Goal: Transaction & Acquisition: Obtain resource

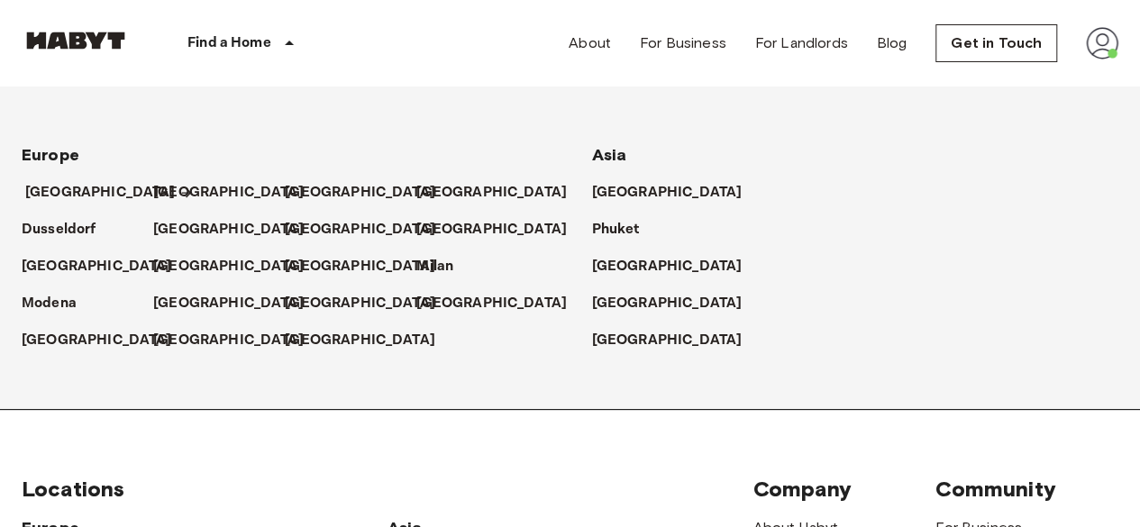
click at [76, 186] on p "[GEOGRAPHIC_DATA]" at bounding box center [100, 193] width 150 height 22
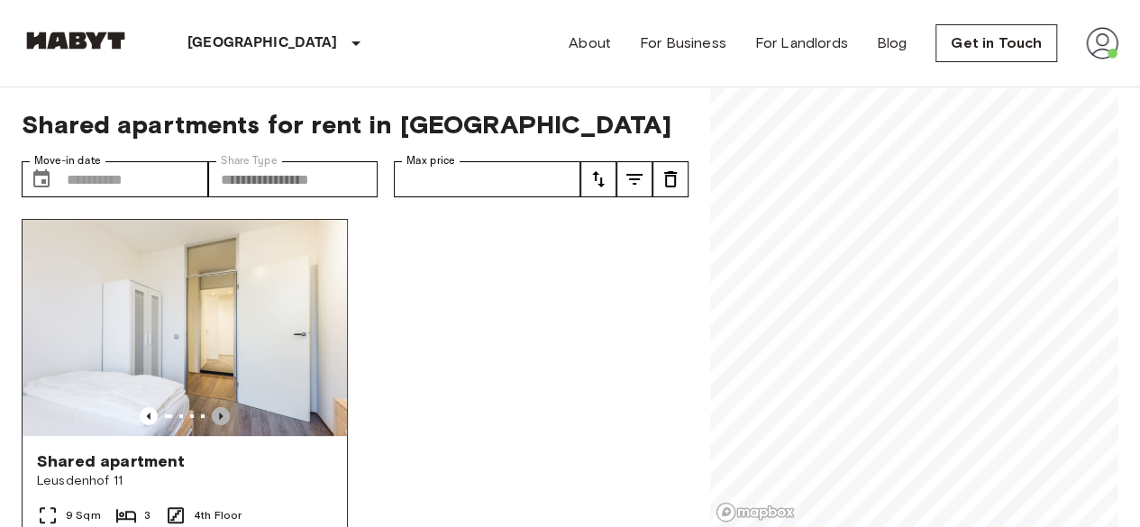
click at [212, 410] on icon "Previous image" at bounding box center [221, 416] width 18 height 18
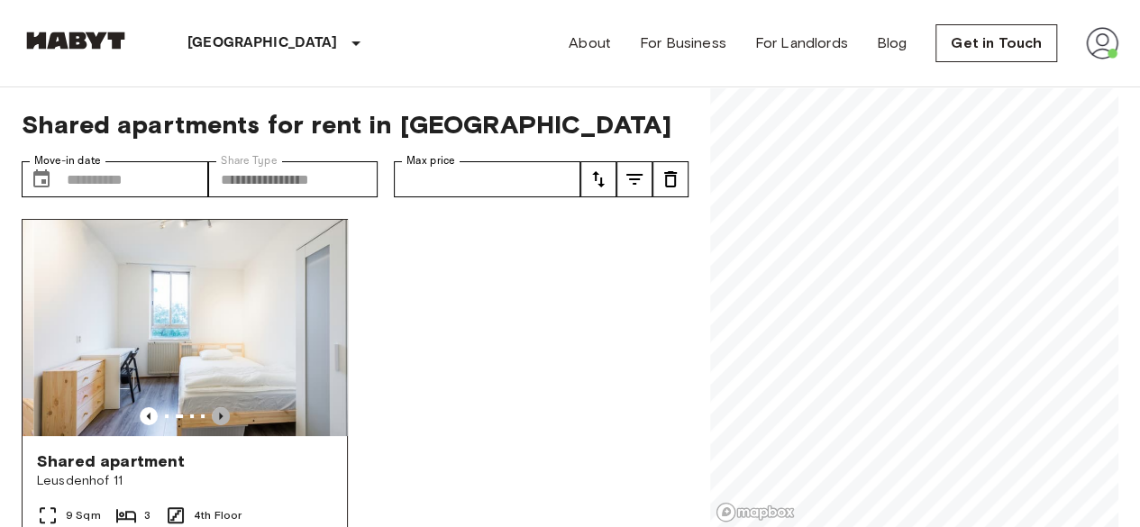
click at [212, 410] on icon "Previous image" at bounding box center [221, 416] width 18 height 18
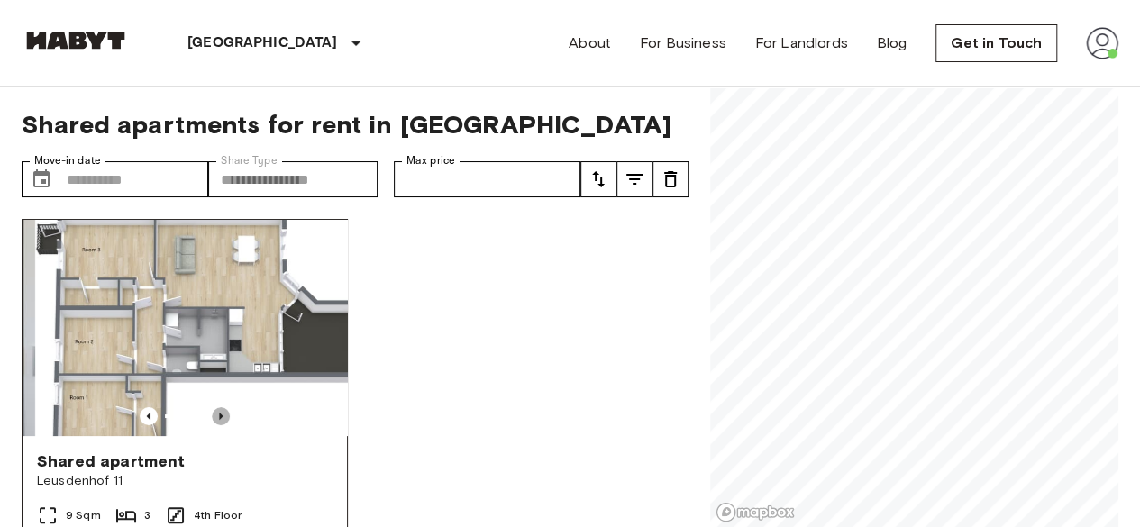
click at [212, 410] on icon "Previous image" at bounding box center [221, 416] width 18 height 18
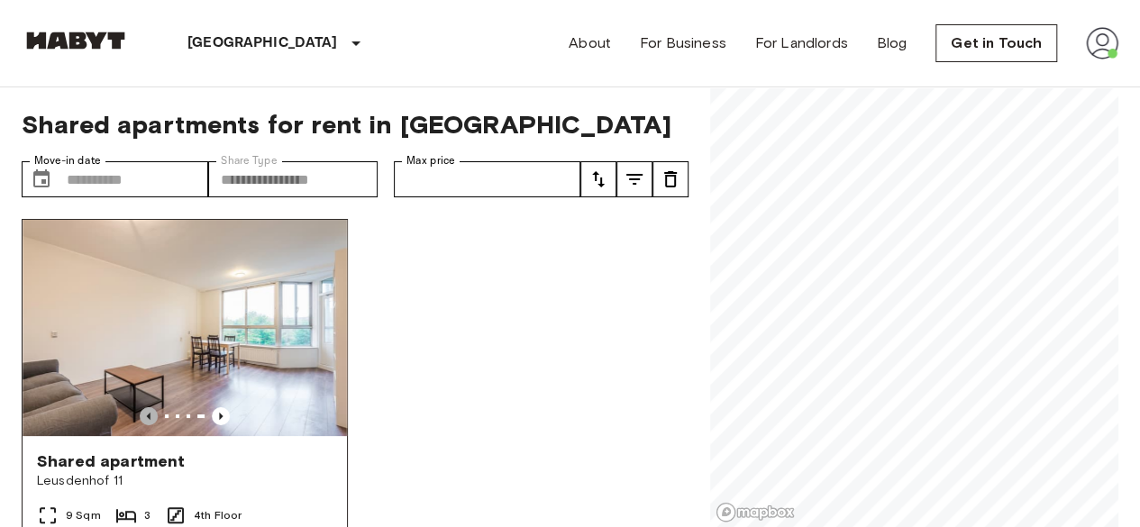
click at [140, 407] on icon "Previous image" at bounding box center [149, 416] width 18 height 18
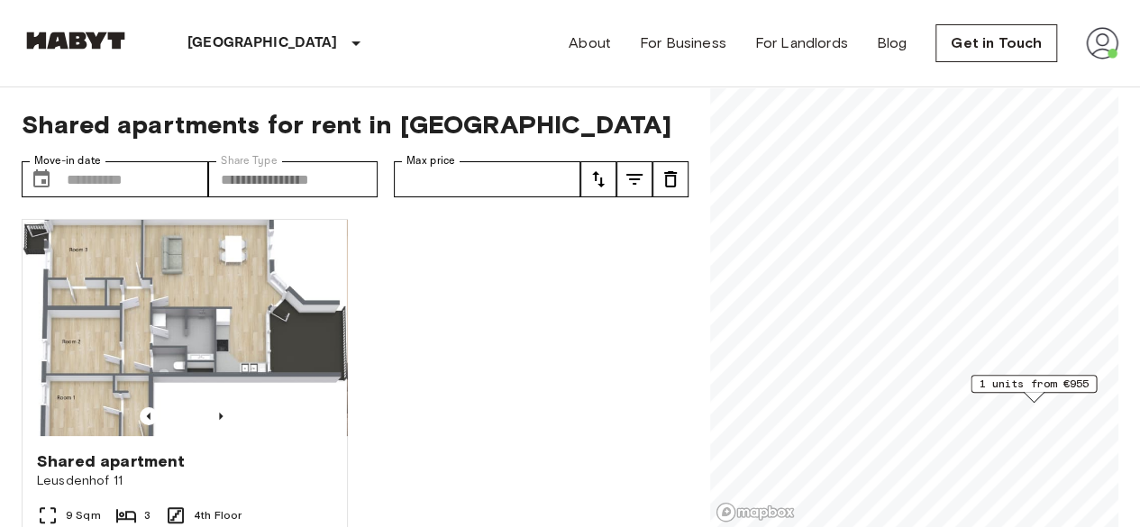
click at [1022, 388] on span "1 units from €955" at bounding box center [1033, 384] width 110 height 16
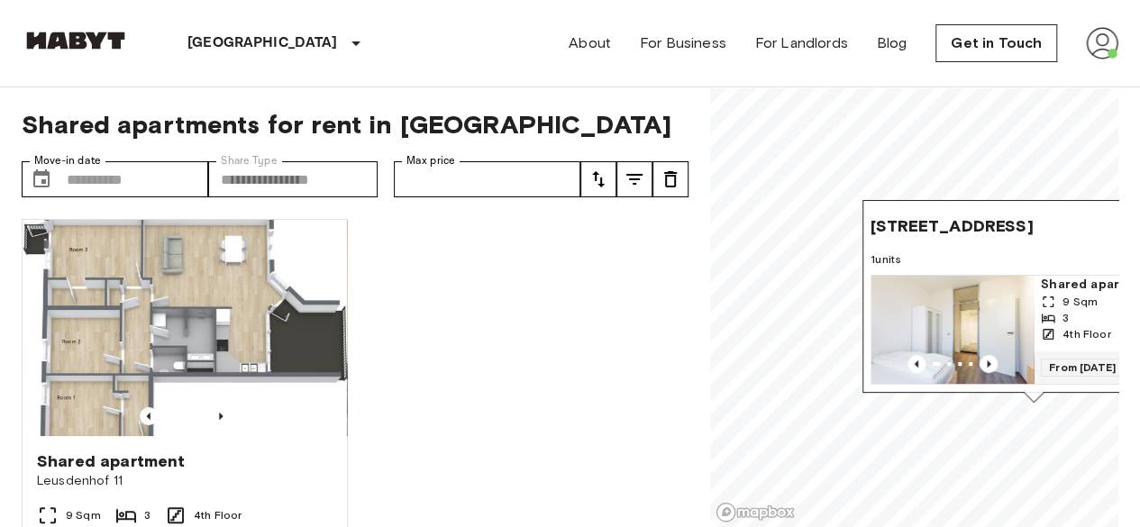
click at [965, 314] on img "Map marker" at bounding box center [952, 330] width 162 height 108
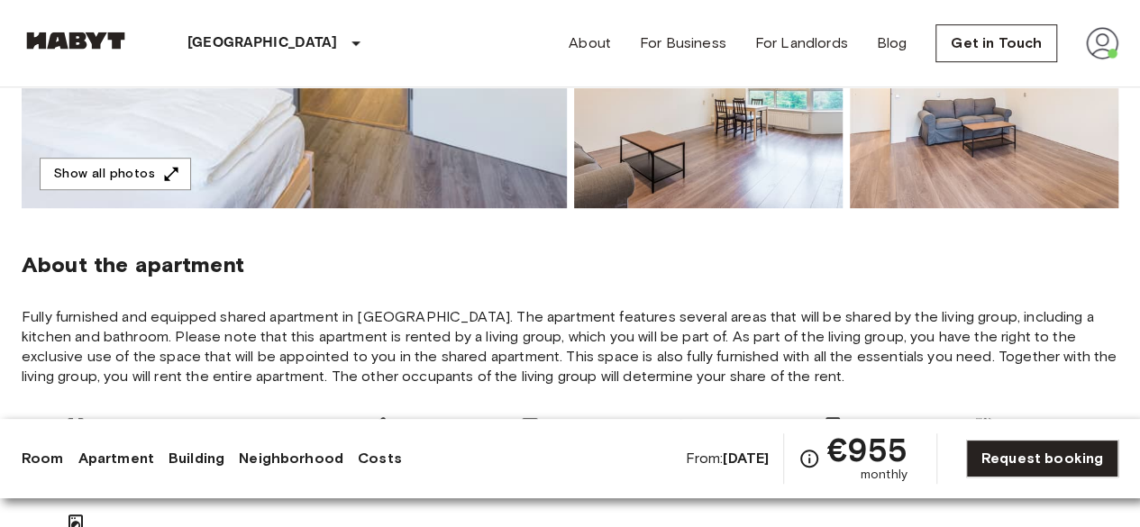
scroll to position [509, 0]
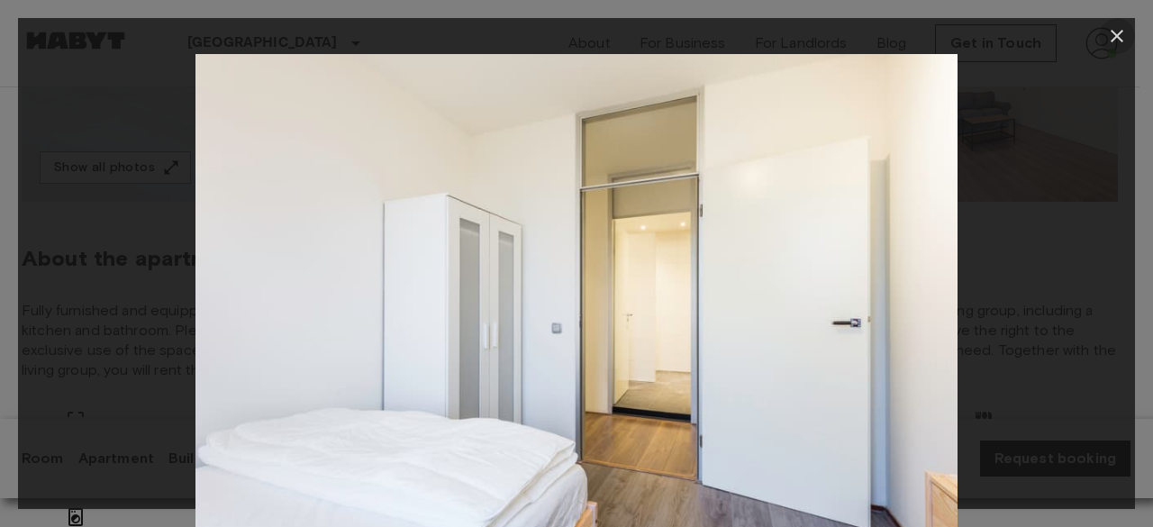
click at [1119, 48] on button "button" at bounding box center [1117, 36] width 36 height 36
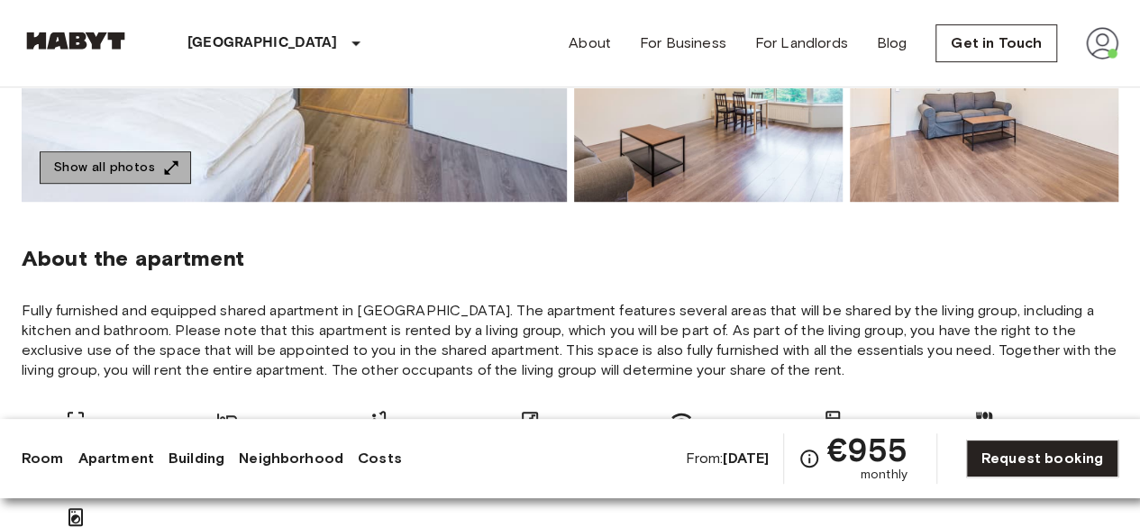
click at [124, 165] on button "Show all photos" at bounding box center [115, 167] width 151 height 33
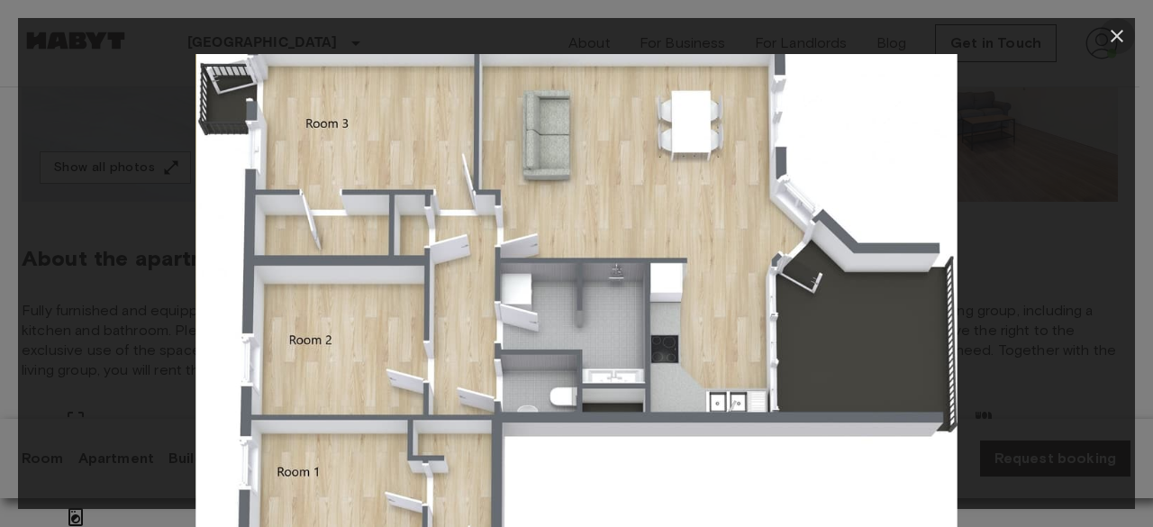
click at [1114, 42] on icon "button" at bounding box center [1117, 36] width 22 height 22
